Goal: Obtain resource: Download file/media

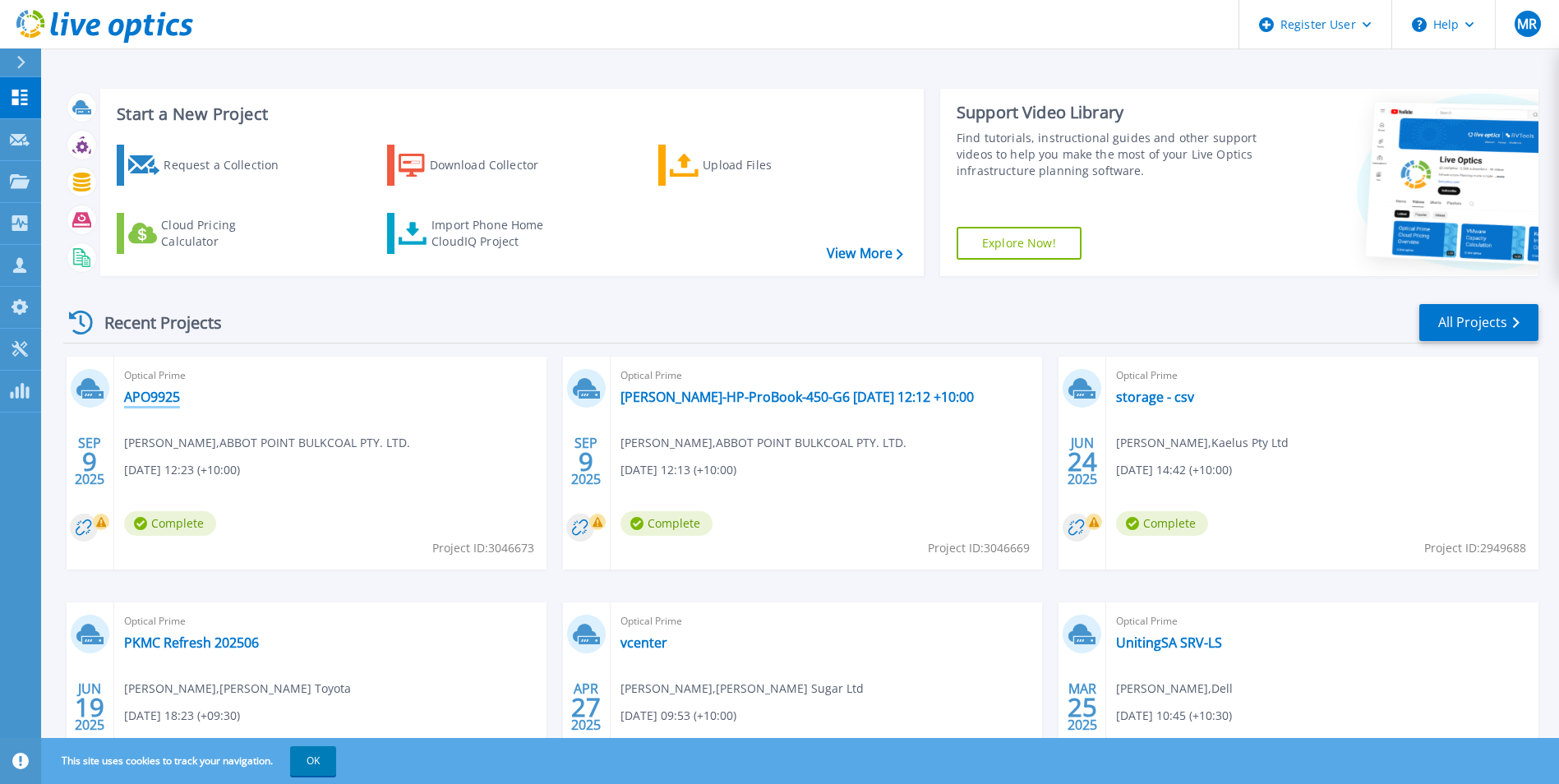
click at [163, 392] on link "APO9925" at bounding box center [152, 397] width 56 height 17
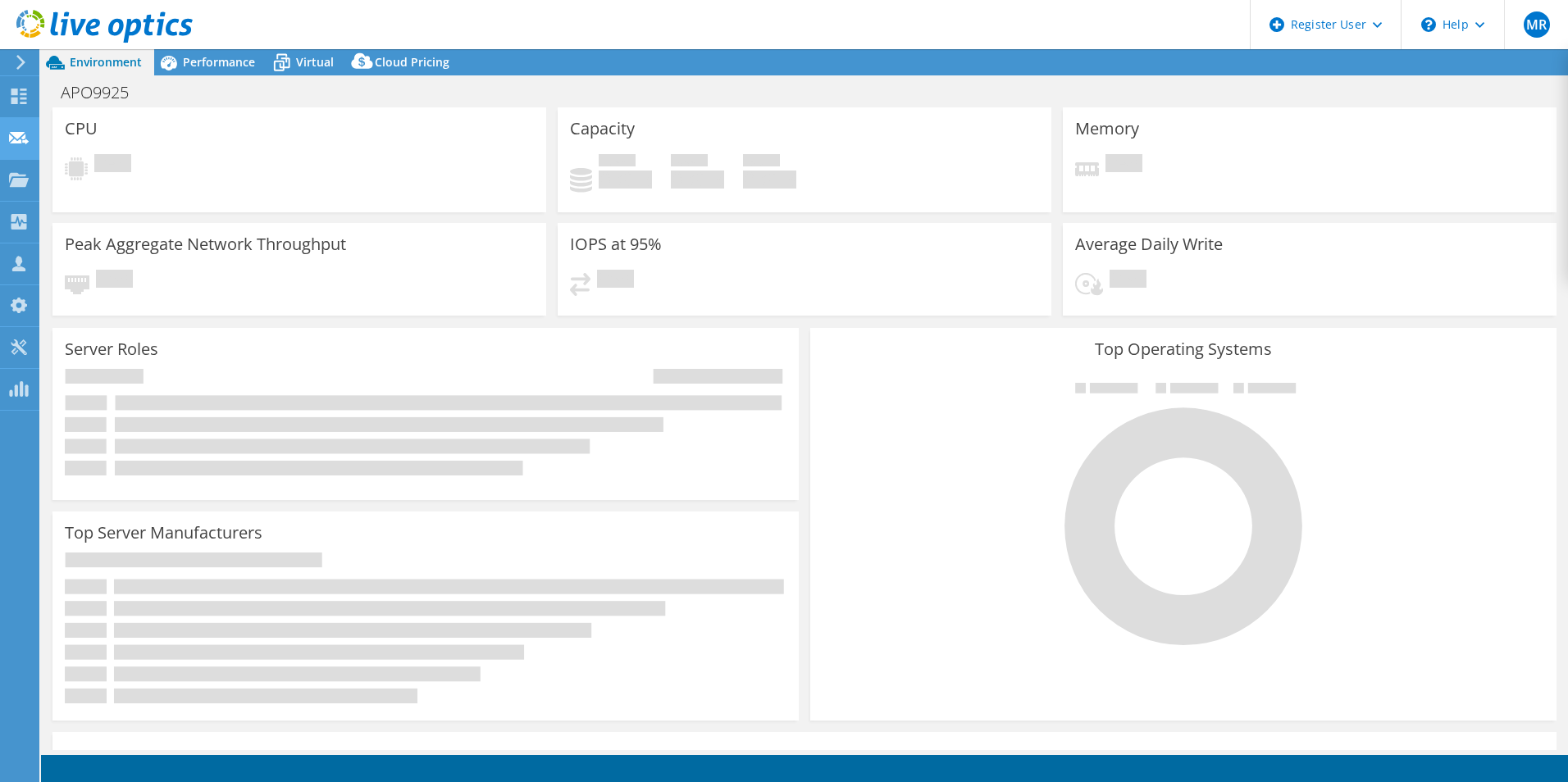
select select "USD"
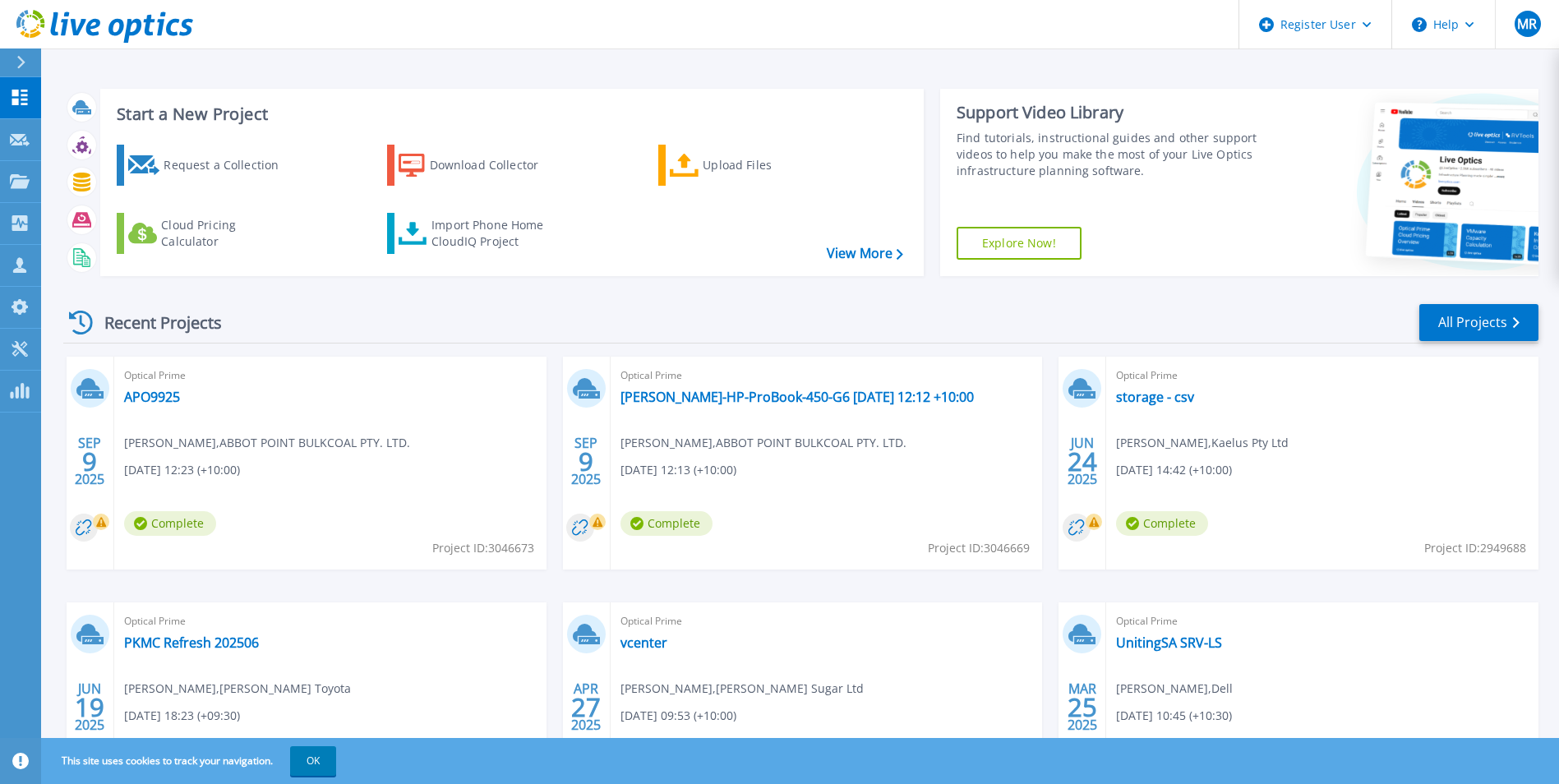
drag, startPoint x: 657, startPoint y: 397, endPoint x: 677, endPoint y: 358, distance: 43.8
click at [677, 358] on div "Optical Prime joe-HP-ProBook-450-G6 2025-09-09 12:12 +10:00 Joe Markus , ABBOT …" at bounding box center [827, 463] width 432 height 213
click at [710, 391] on link "joe-HP-ProBook-450-G6 2025-09-09 12:12 +10:00" at bounding box center [798, 397] width 354 height 17
click at [153, 390] on link "APO9925" at bounding box center [152, 397] width 56 height 17
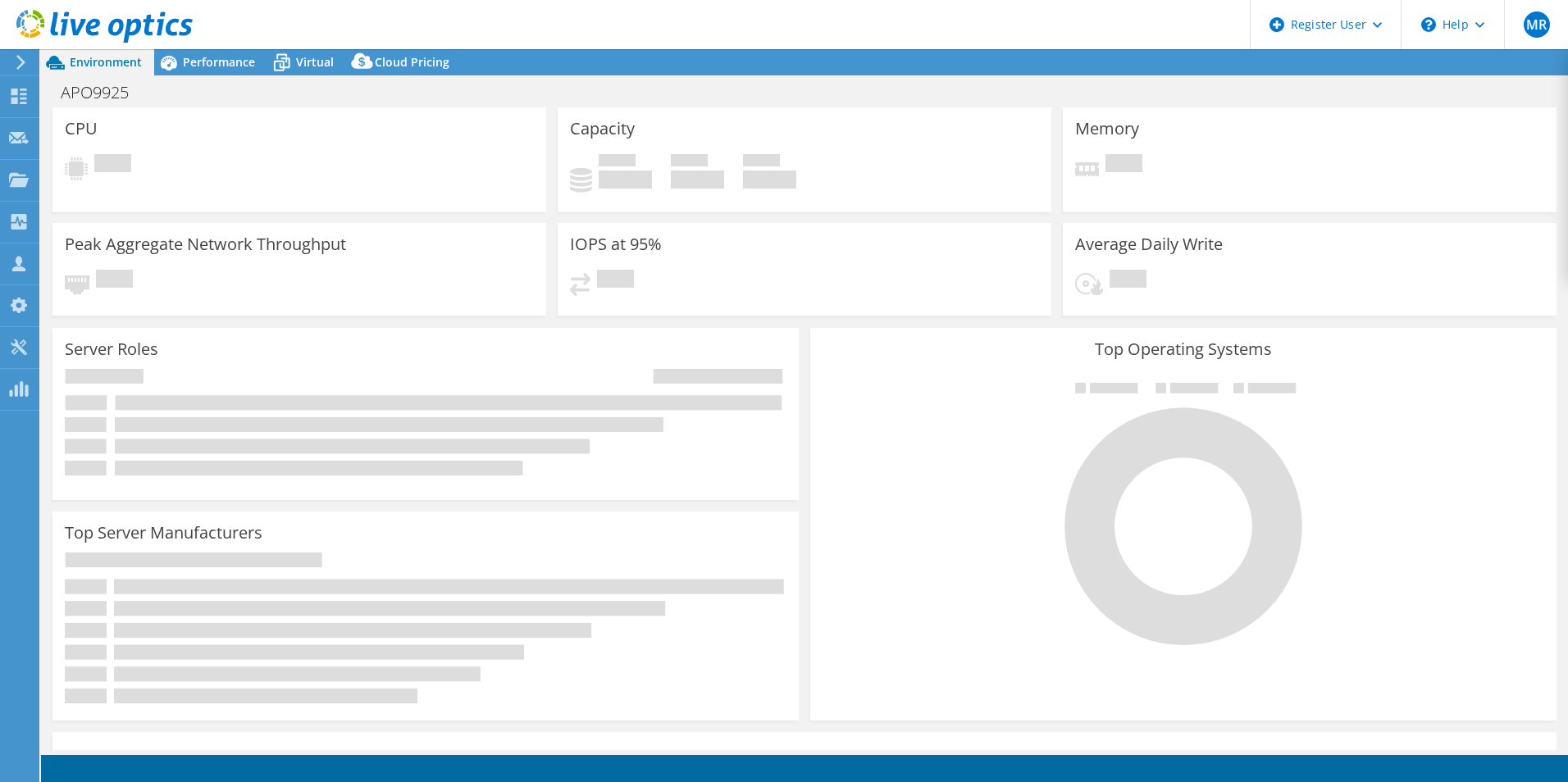
select select "USD"
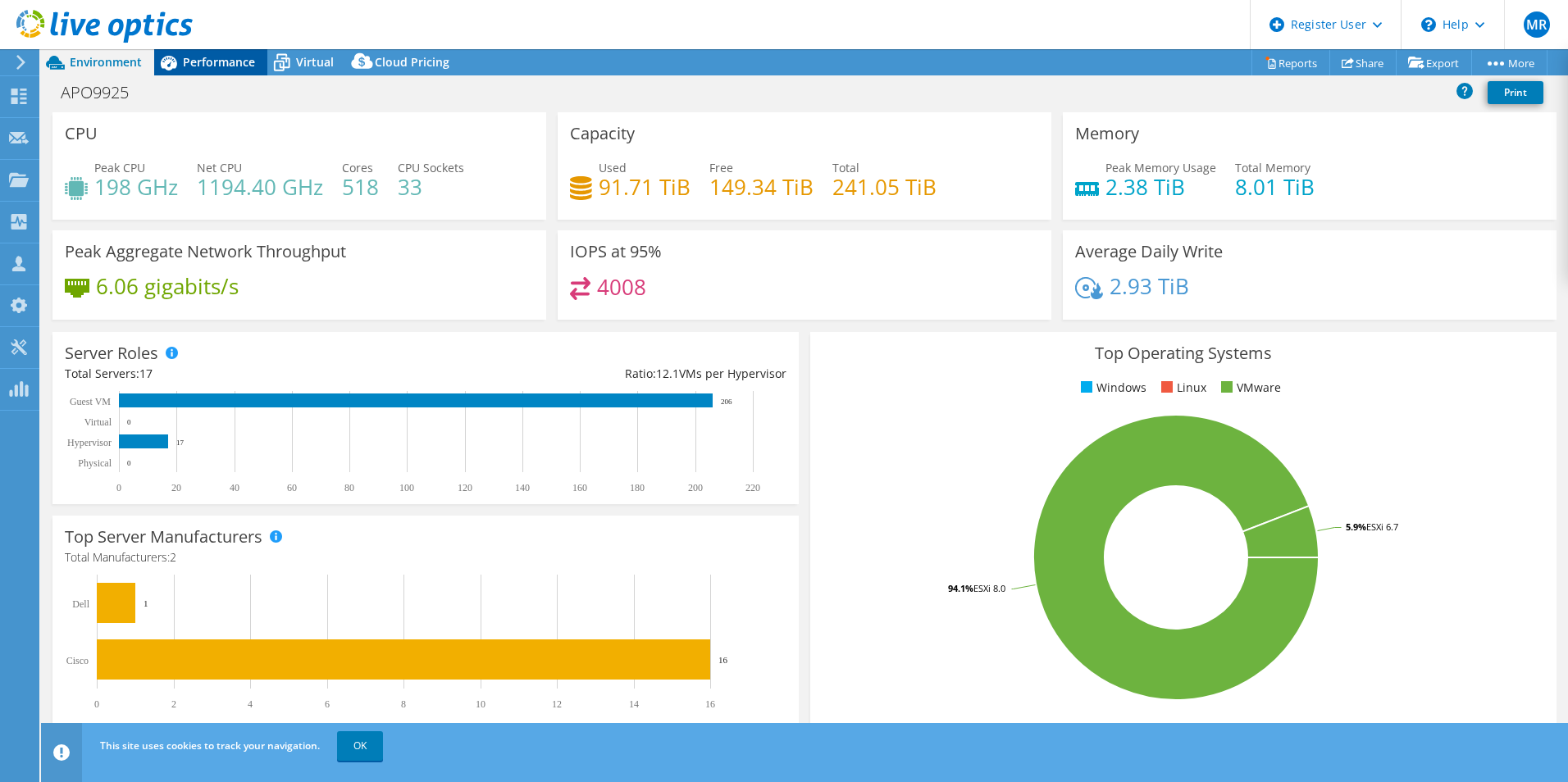
click at [237, 62] on span "Performance" at bounding box center [219, 62] width 72 height 16
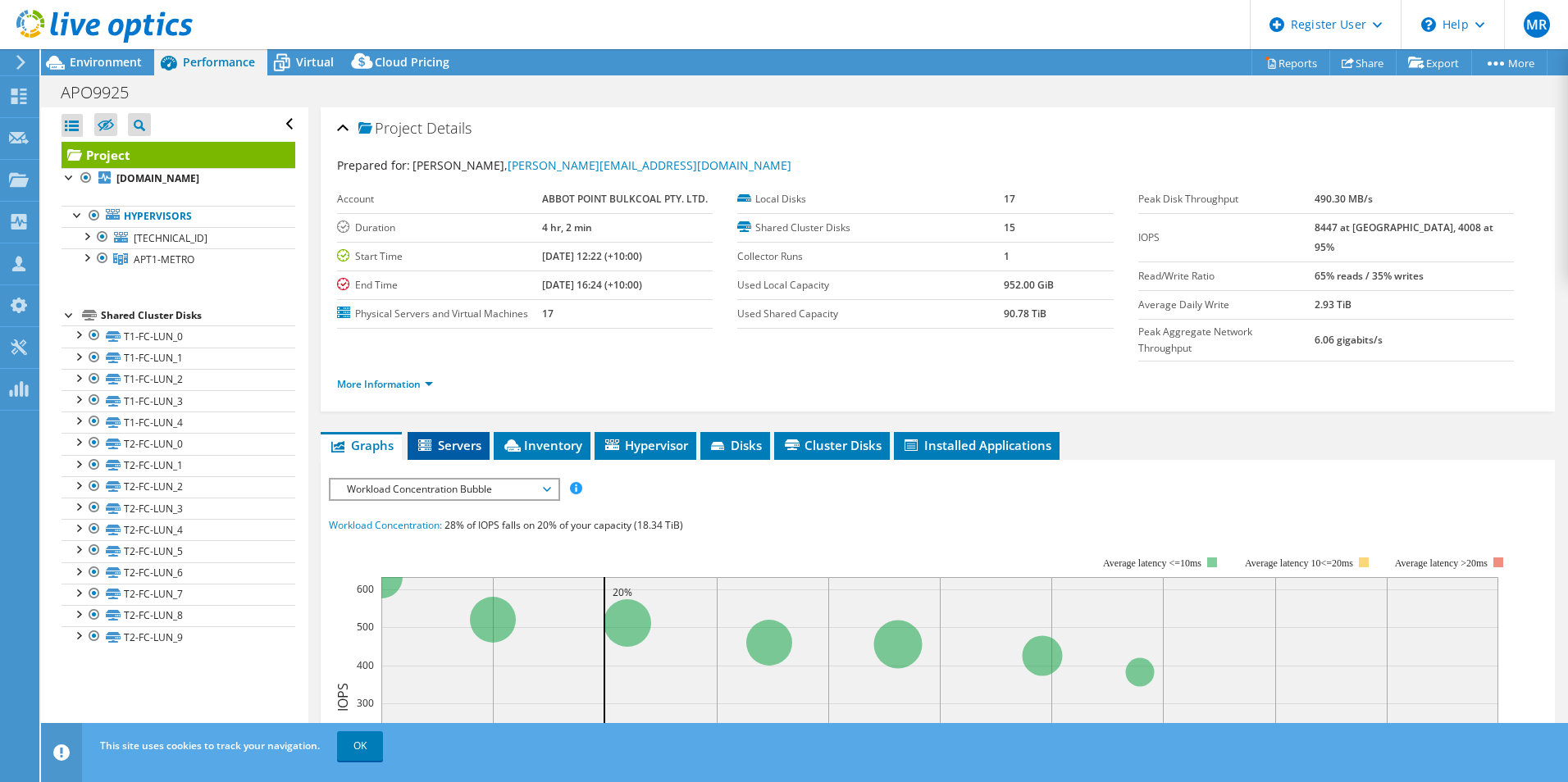
drag, startPoint x: 475, startPoint y: 414, endPoint x: 439, endPoint y: 399, distance: 39.0
click at [439, 432] on li "Servers" at bounding box center [449, 445] width 82 height 28
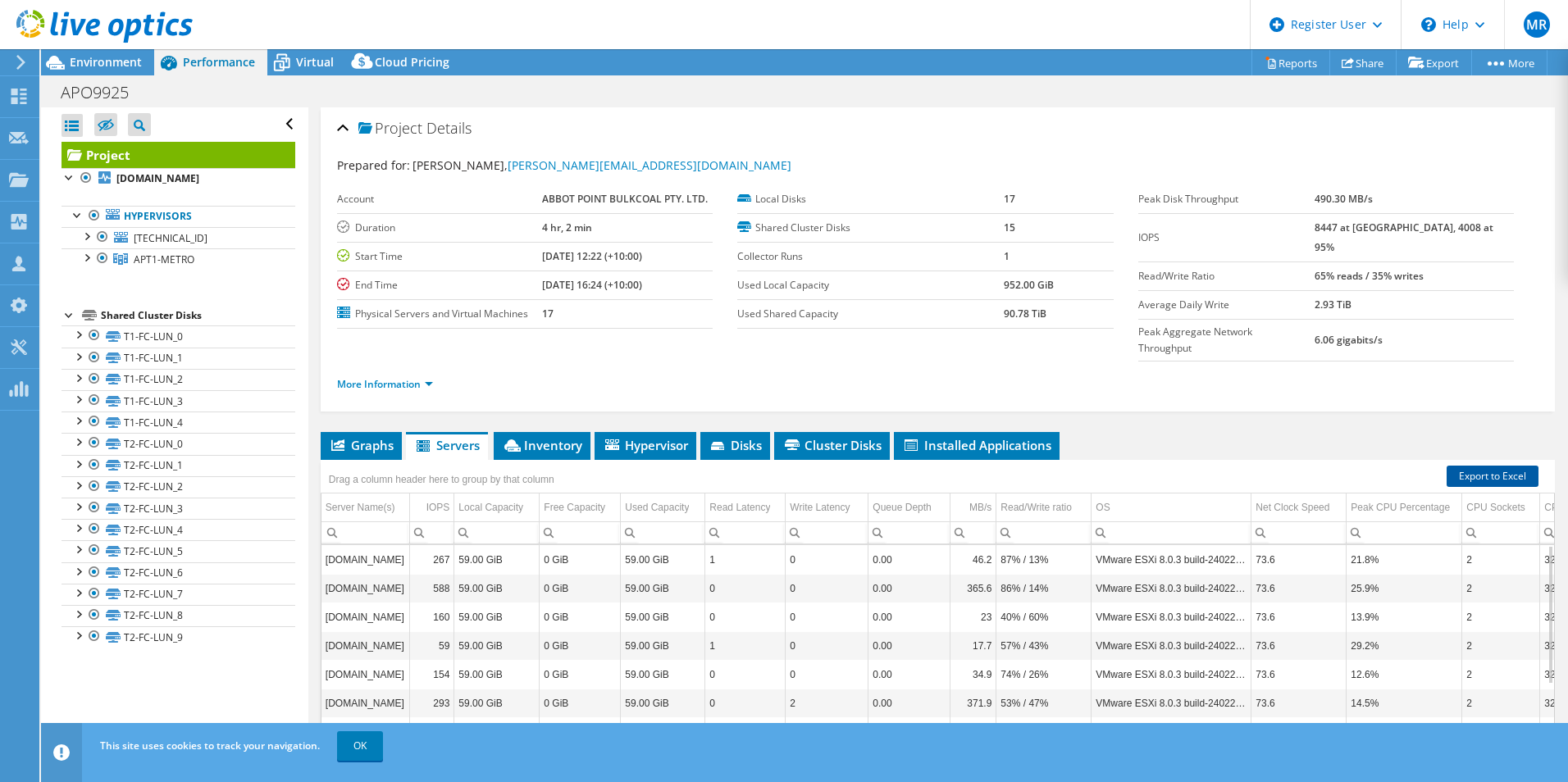
click at [1484, 465] on link "Export to Excel" at bounding box center [1493, 476] width 92 height 22
click at [1291, 67] on link "Reports" at bounding box center [1291, 63] width 79 height 25
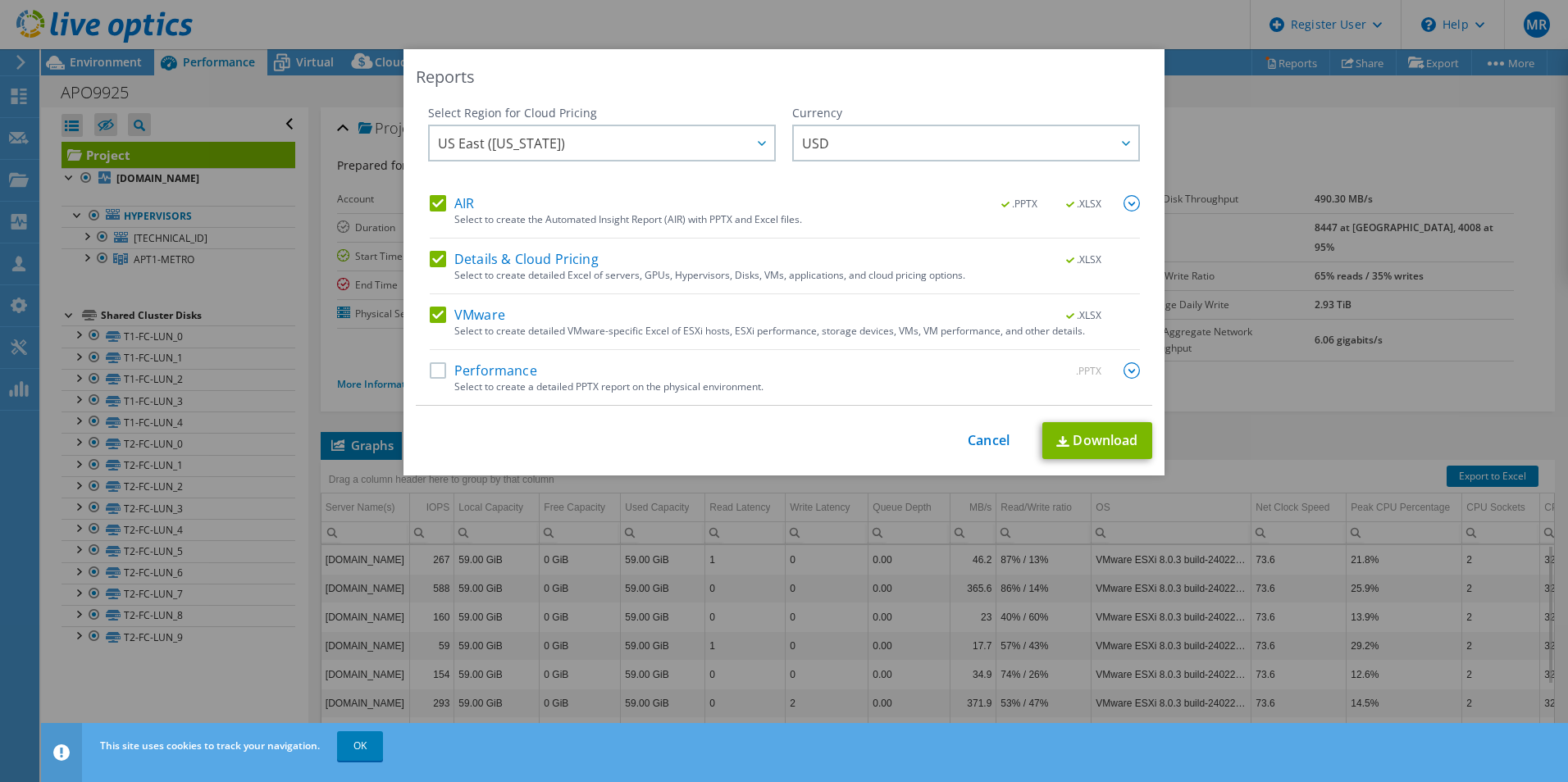
click at [433, 373] on label "Performance" at bounding box center [483, 371] width 108 height 17
click at [0, 0] on input "Performance" at bounding box center [0, 0] width 0 height 0
click at [435, 251] on label "Details & Cloud Pricing" at bounding box center [514, 259] width 169 height 17
click at [0, 0] on input "Details & Cloud Pricing" at bounding box center [0, 0] width 0 height 0
click at [1105, 439] on link "Download" at bounding box center [1097, 440] width 109 height 37
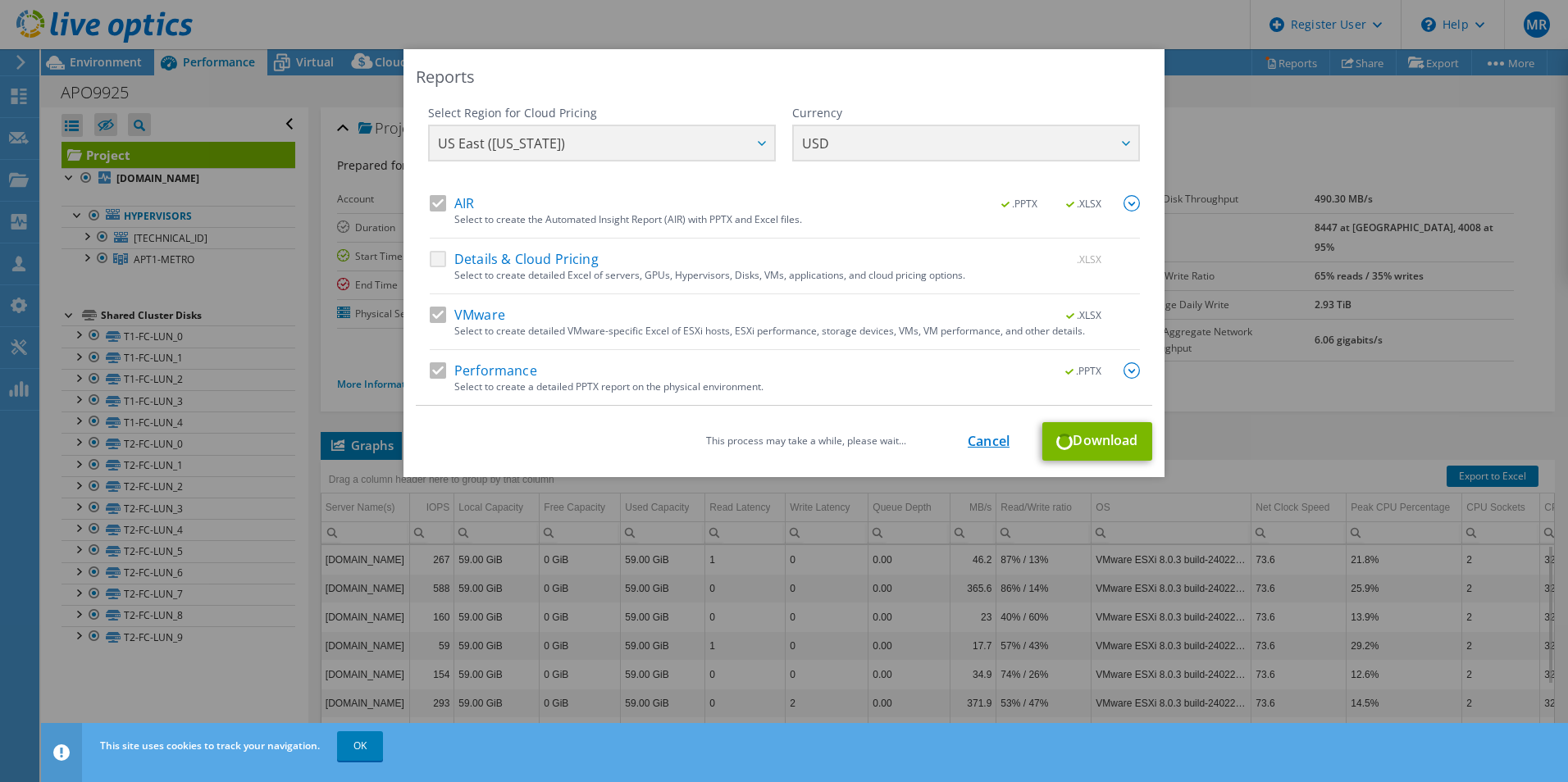
click at [990, 441] on link "Cancel" at bounding box center [989, 441] width 42 height 16
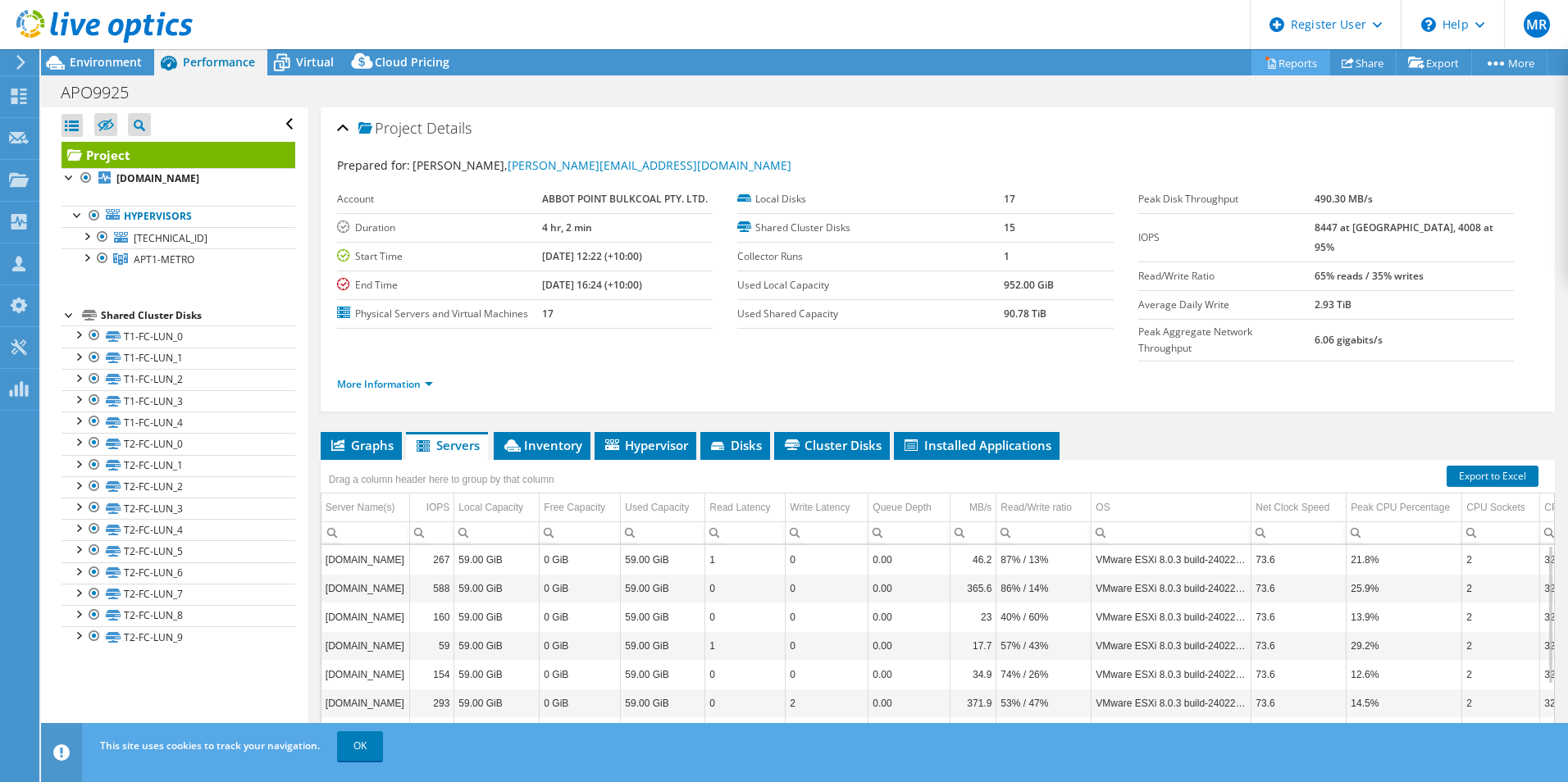
click at [1304, 58] on link "Reports" at bounding box center [1291, 63] width 79 height 25
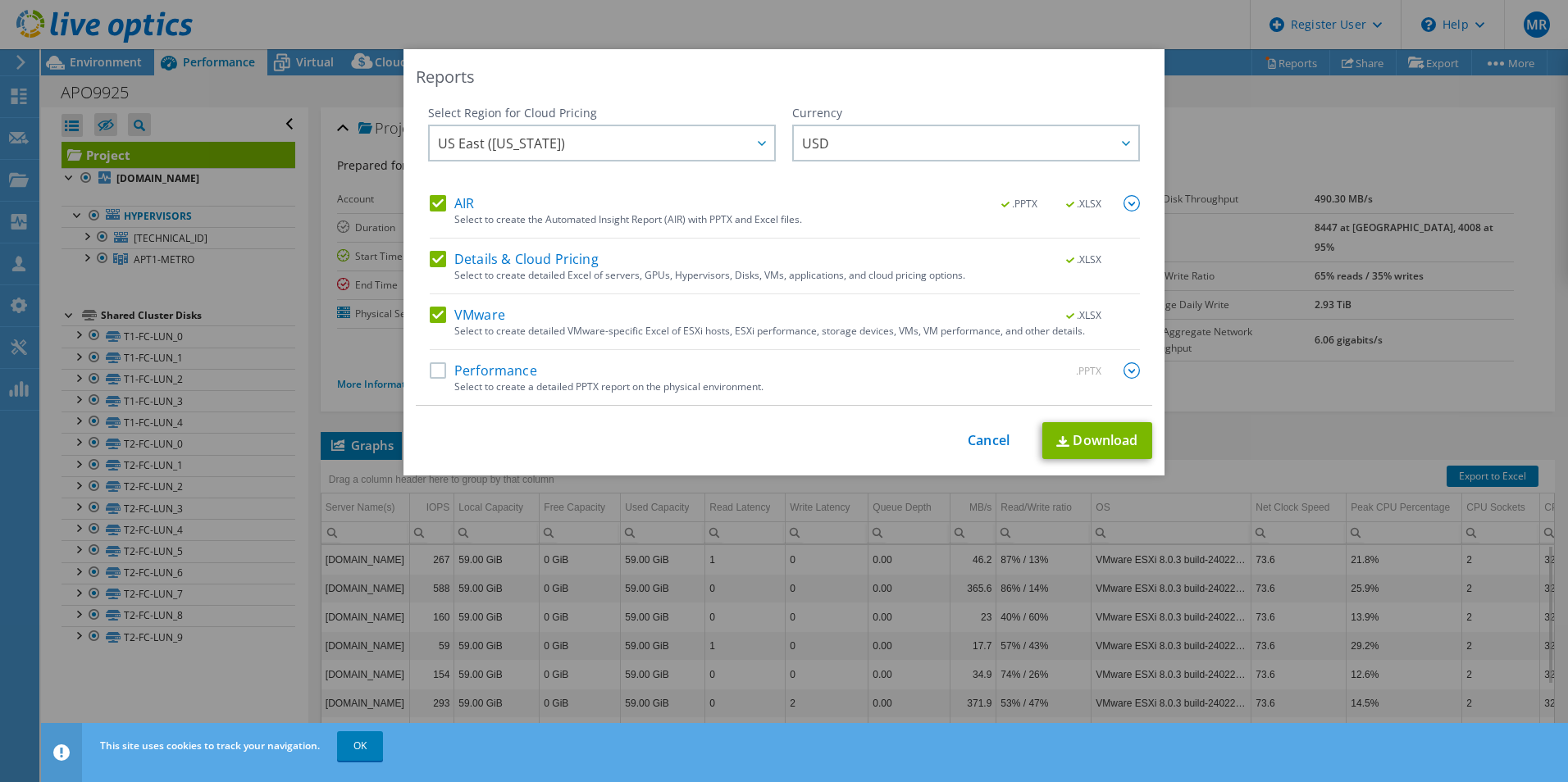
click at [432, 369] on label "Performance" at bounding box center [483, 371] width 108 height 17
click at [0, 0] on input "Performance" at bounding box center [0, 0] width 0 height 0
click at [435, 257] on label "Details & Cloud Pricing" at bounding box center [514, 259] width 169 height 17
click at [0, 0] on input "Details & Cloud Pricing" at bounding box center [0, 0] width 0 height 0
click at [1088, 429] on link "Download" at bounding box center [1097, 440] width 109 height 37
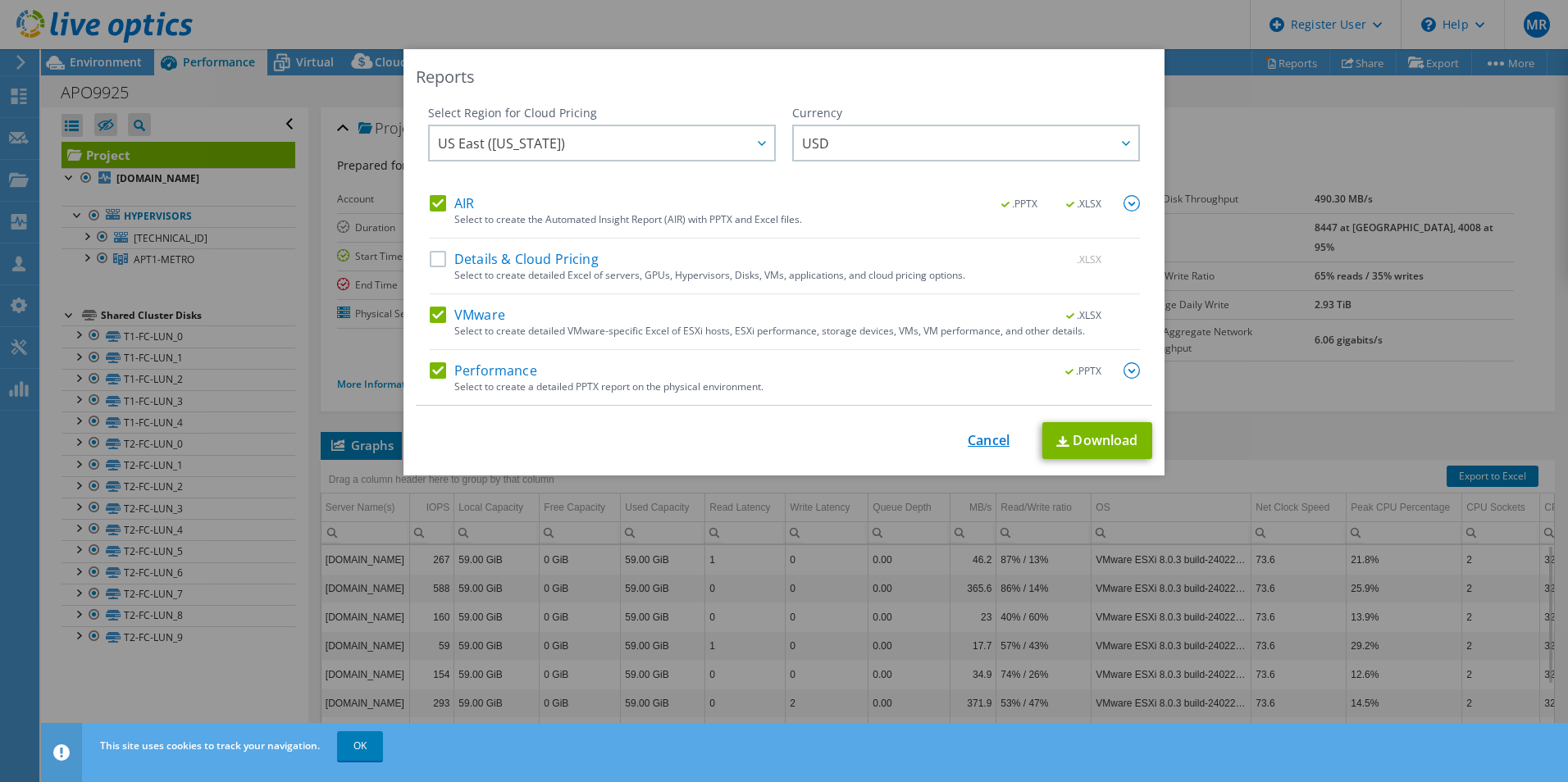
click at [989, 442] on link "Cancel" at bounding box center [989, 440] width 42 height 16
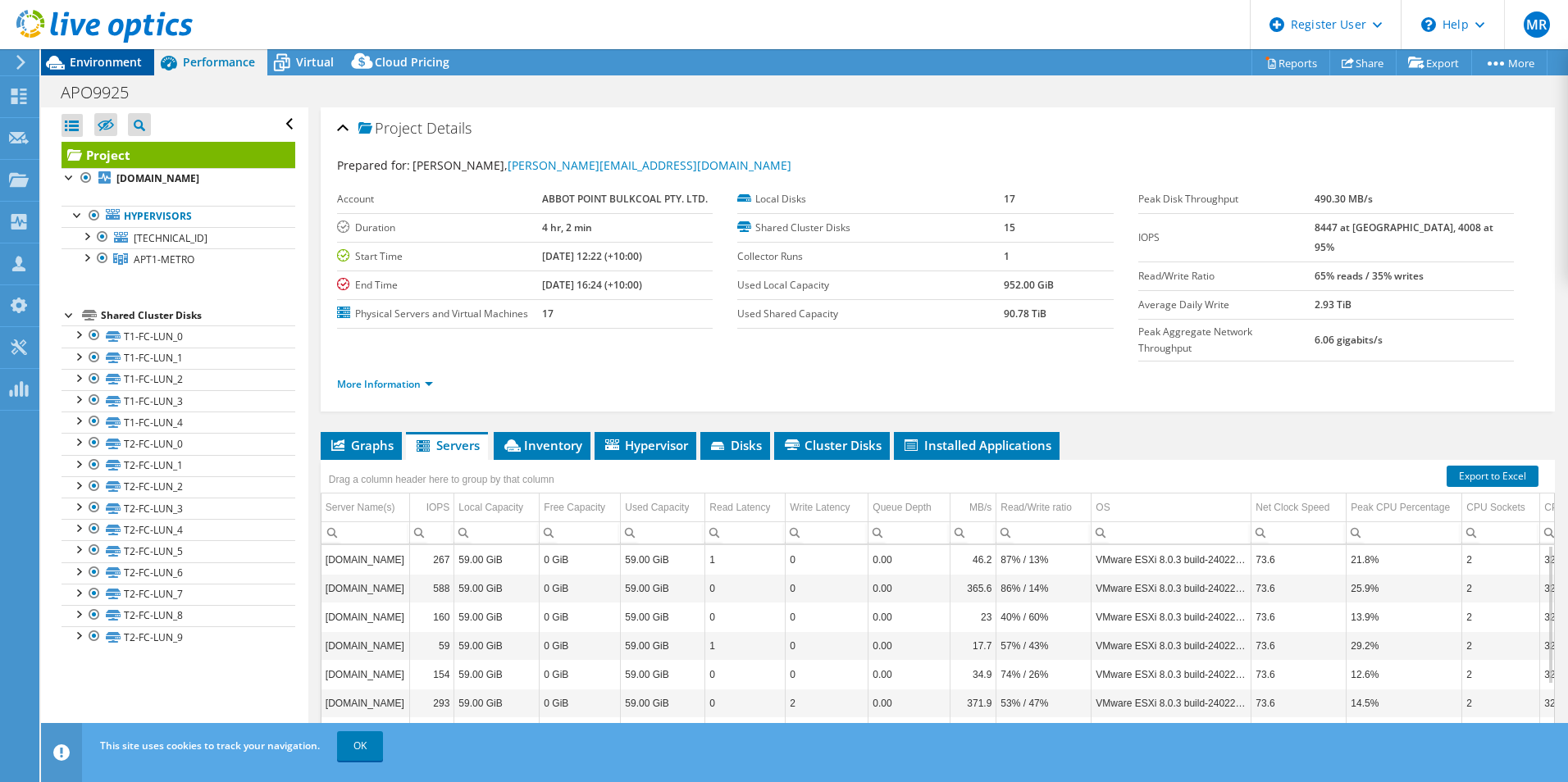
click at [91, 59] on span "Environment" at bounding box center [105, 62] width 72 height 16
